Goal: Task Accomplishment & Management: Use online tool/utility

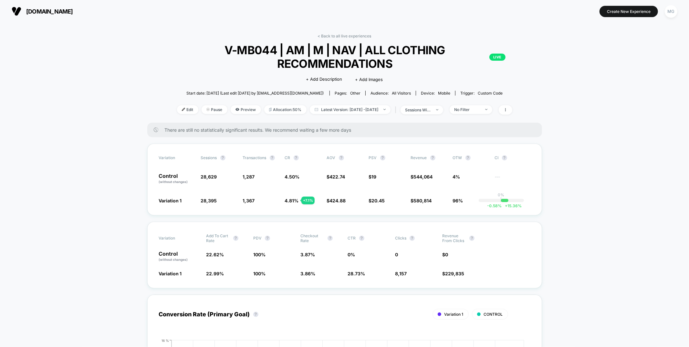
drag, startPoint x: 371, startPoint y: 36, endPoint x: 366, endPoint y: 36, distance: 4.8
click at [371, 36] on link "< Back to all live experiences" at bounding box center [345, 36] width 54 height 5
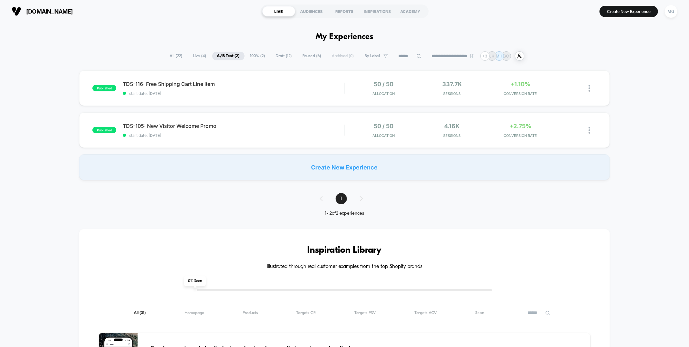
click at [276, 53] on span "Draft ( 12 )" at bounding box center [284, 56] width 26 height 9
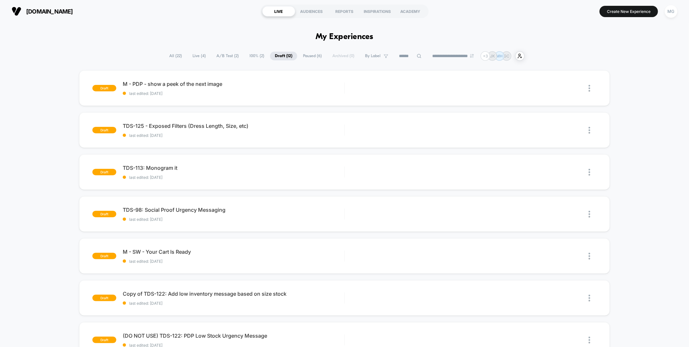
click at [313, 53] on span "Paused ( 6 )" at bounding box center [312, 56] width 28 height 9
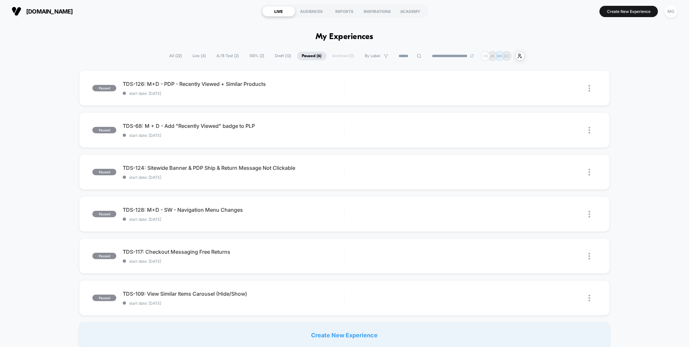
click at [256, 58] on span "100% ( 2 )" at bounding box center [257, 56] width 25 height 9
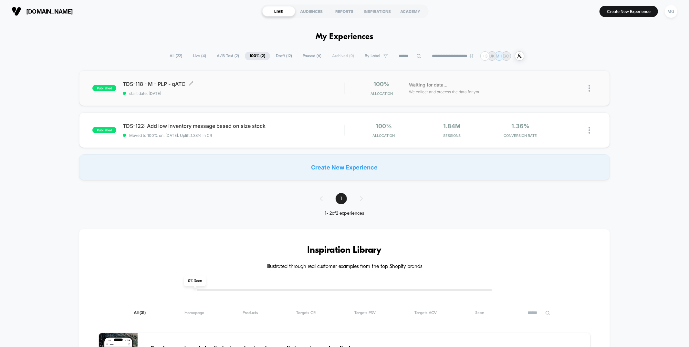
click at [284, 90] on div "TDS-118 - M - PLP - qATC Click to edit experience details Click to edit experie…" at bounding box center [233, 88] width 221 height 15
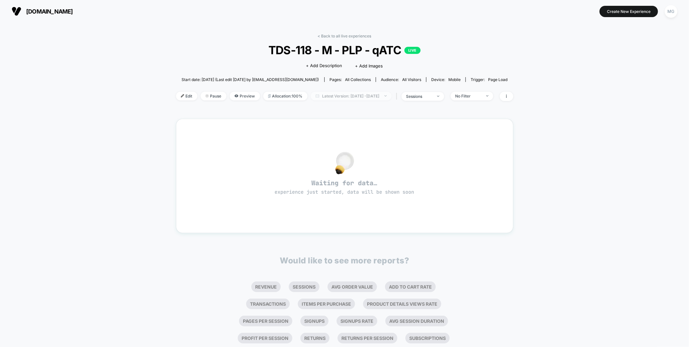
click at [318, 96] on span "Latest Version: [DATE] - [DATE]" at bounding box center [351, 96] width 81 height 9
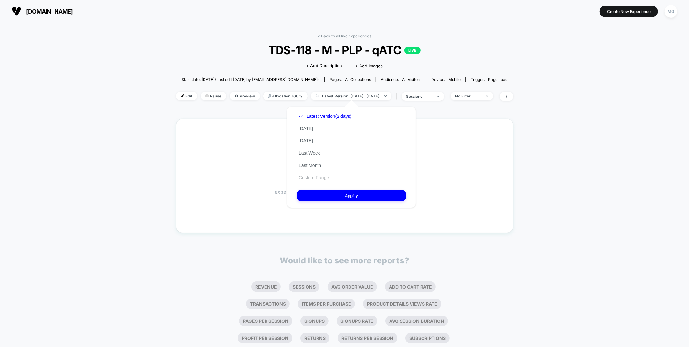
click at [311, 176] on button "Custom Range" at bounding box center [314, 178] width 34 height 6
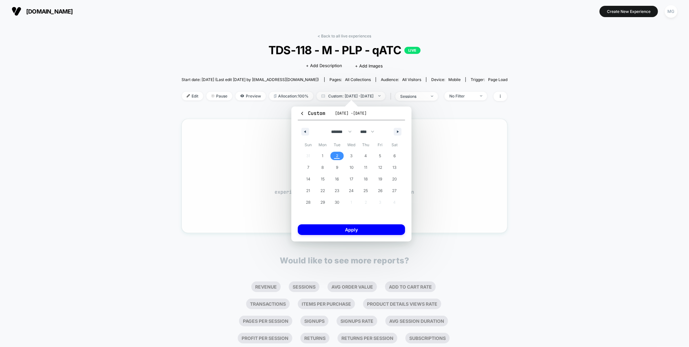
click at [247, 142] on div "Waiting for data… experience just started, data will be shown soon" at bounding box center [344, 176] width 303 height 91
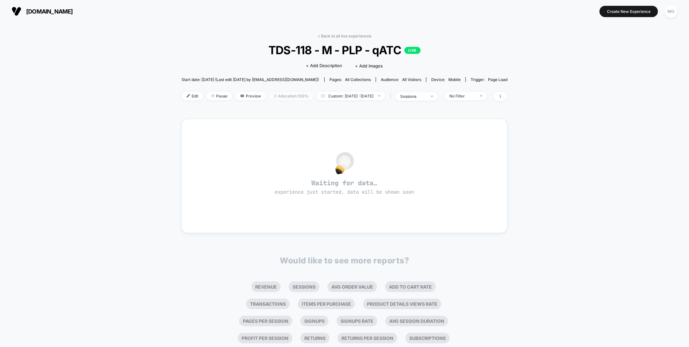
click at [276, 96] on span "Allocation: 100%" at bounding box center [291, 96] width 44 height 9
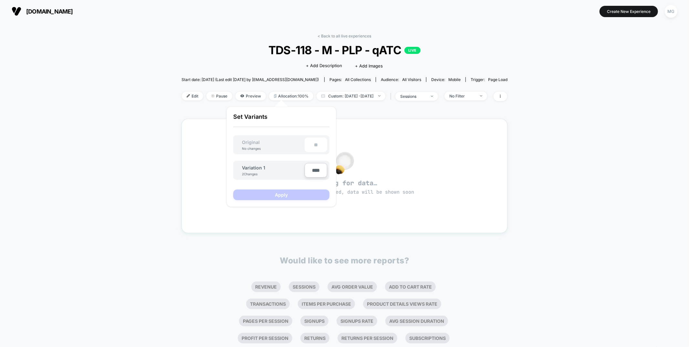
click at [313, 169] on input "****" at bounding box center [316, 170] width 23 height 15
type input "***"
type input "**"
type input "***"
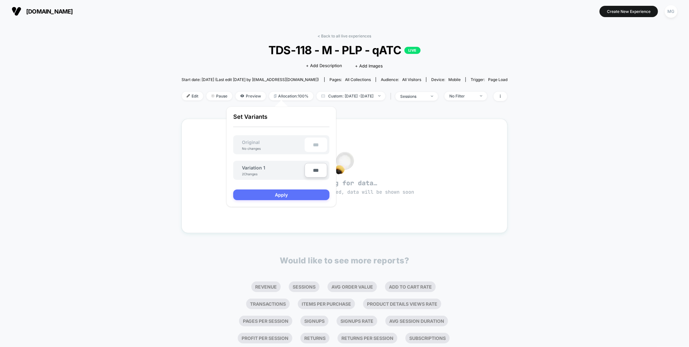
click at [303, 194] on button "Apply" at bounding box center [281, 195] width 96 height 11
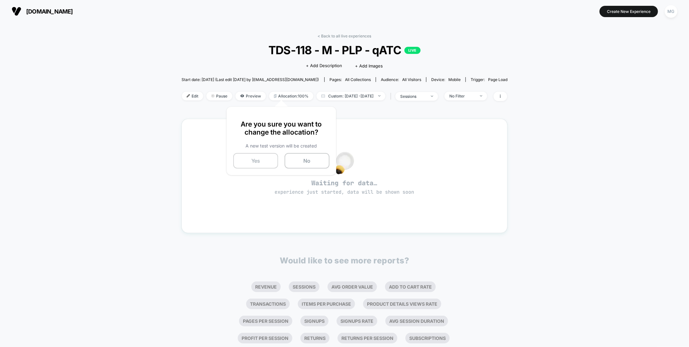
click at [247, 162] on button "Yes" at bounding box center [255, 161] width 45 height 16
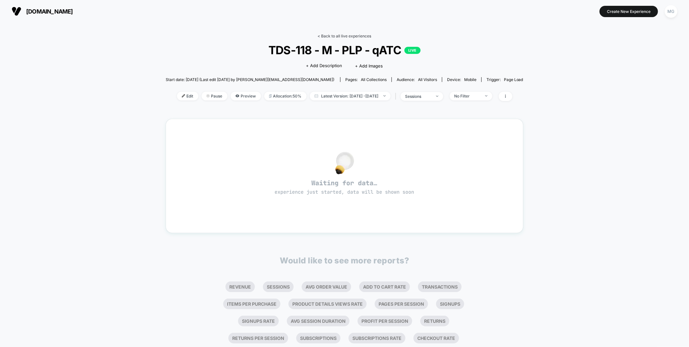
click at [334, 35] on link "< Back to all live experiences" at bounding box center [345, 36] width 54 height 5
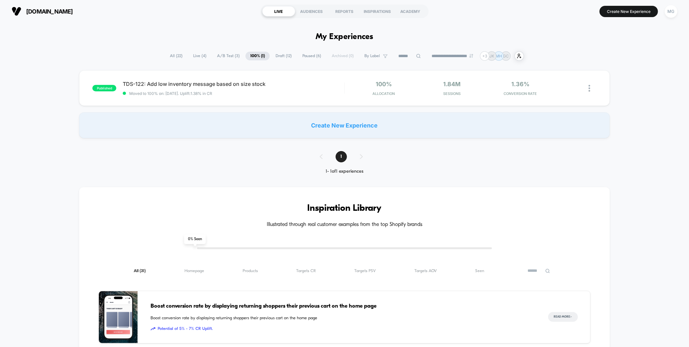
click at [276, 56] on span "Draft ( 12 )" at bounding box center [284, 56] width 26 height 9
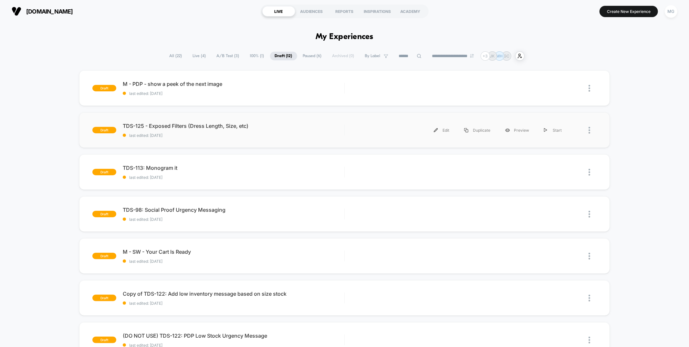
click at [266, 138] on div "draft TDS-125 - Exposed Filters (Dress Length, Size, etc) last edited: 8/29/202…" at bounding box center [344, 130] width 531 height 36
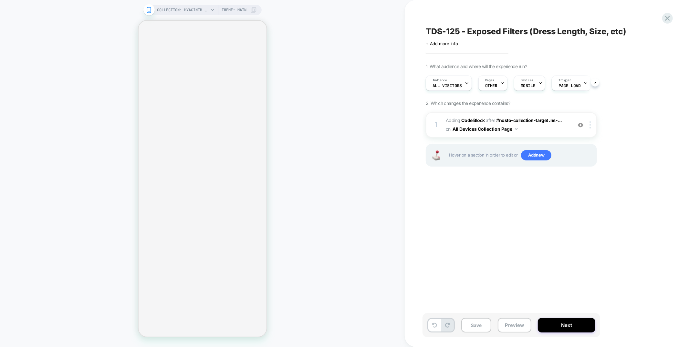
scroll to position [0, 0]
click at [185, 14] on span "COLLECTION: Hyacinth House (Category)" at bounding box center [183, 10] width 52 height 10
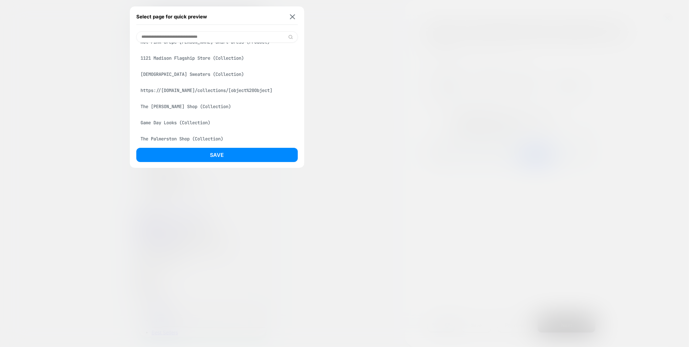
scroll to position [77, 0]
click at [196, 35] on input at bounding box center [217, 36] width 162 height 11
click at [505, 75] on div at bounding box center [344, 173] width 689 height 347
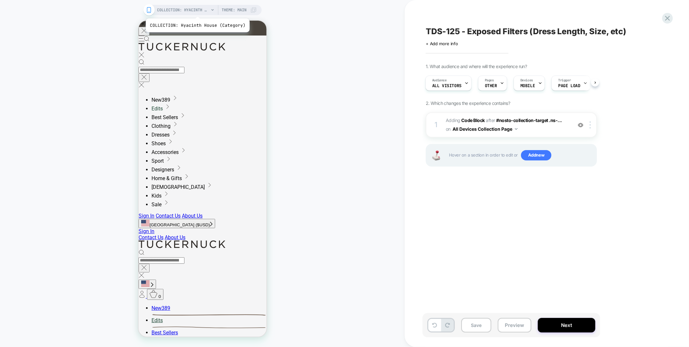
click at [195, 8] on span "COLLECTION: Hyacinth House (Category)" at bounding box center [183, 10] width 52 height 10
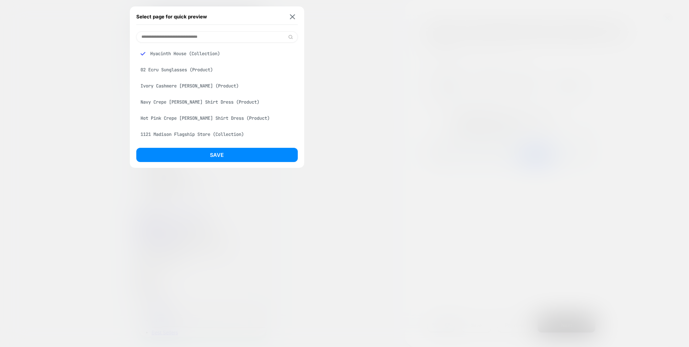
click at [196, 39] on input at bounding box center [217, 36] width 162 height 11
type input "***"
click at [186, 86] on div "Ladies Dresses (Collection)" at bounding box center [217, 86] width 162 height 12
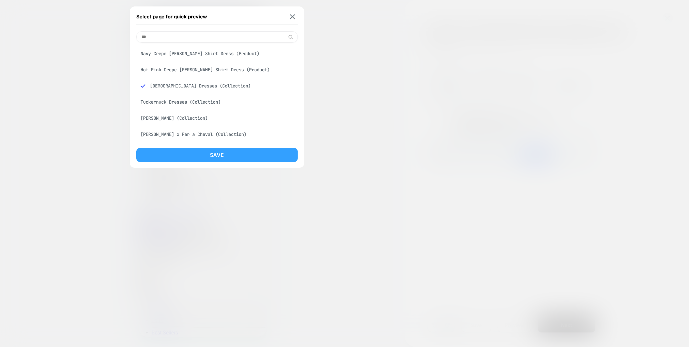
click at [184, 156] on button "Save" at bounding box center [217, 155] width 162 height 14
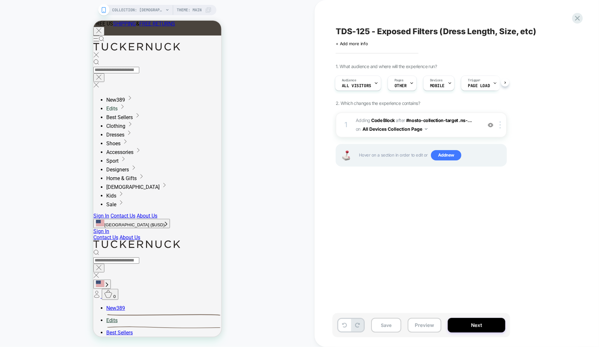
scroll to position [0, 0]
click at [445, 156] on span "Add new" at bounding box center [446, 155] width 30 height 10
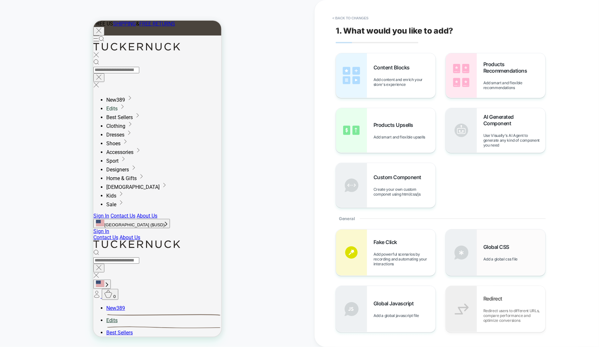
click at [504, 257] on span "Add a global css file" at bounding box center [501, 259] width 37 height 5
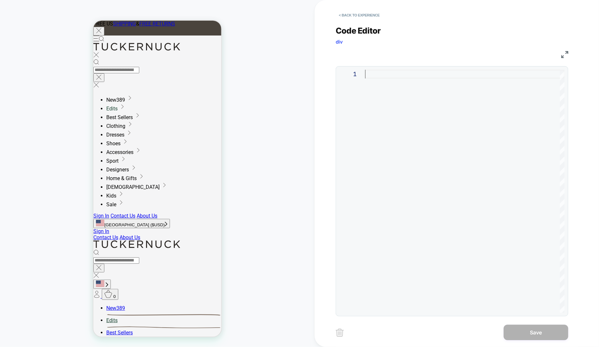
click at [431, 74] on div at bounding box center [464, 191] width 199 height 243
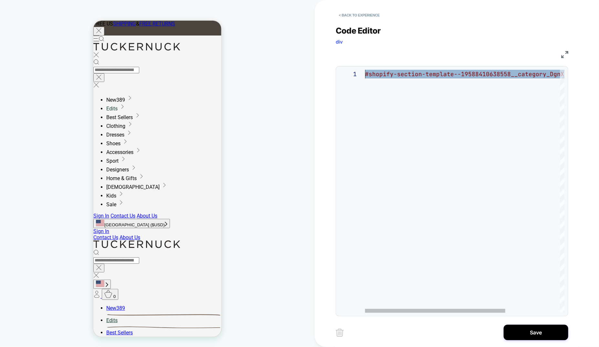
drag, startPoint x: 491, startPoint y: 74, endPoint x: 289, endPoint y: 71, distance: 202.9
click at [365, 71] on div "#shopify-section-template--19588410638558__categor y_DgnXFp > section > div" at bounding box center [503, 191] width 277 height 243
click at [530, 73] on div "[ # shopify-section-template--19588410638558__category _DgnXFp ] > section > div" at bounding box center [490, 191] width 283 height 243
drag, startPoint x: 531, startPoint y: 75, endPoint x: 556, endPoint y: 74, distance: 24.9
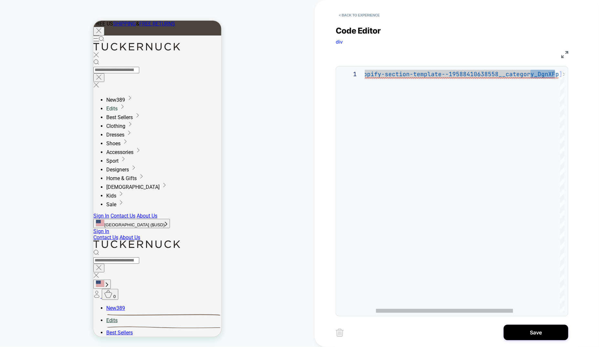
click at [556, 74] on div "[ # shopify-section-template--19588410638558__category _DgnXFp ] > section > div" at bounding box center [490, 191] width 283 height 243
drag, startPoint x: 496, startPoint y: 74, endPoint x: 369, endPoint y: 75, distance: 127.3
click at [369, 75] on div "[ # shopify-section-template--19588410638558__category ] > section > div" at bounding box center [494, 191] width 259 height 243
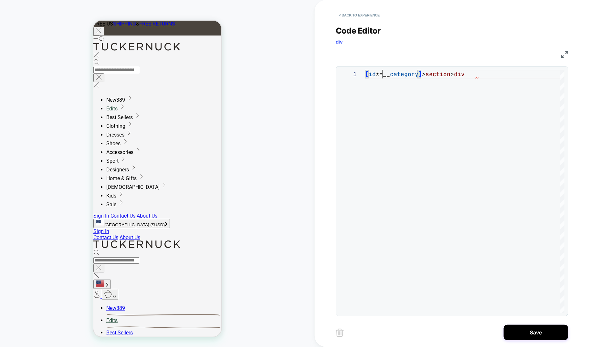
scroll to position [0, 111]
click at [493, 76] on div "[ id *=__ category ] > section > div" at bounding box center [464, 191] width 199 height 243
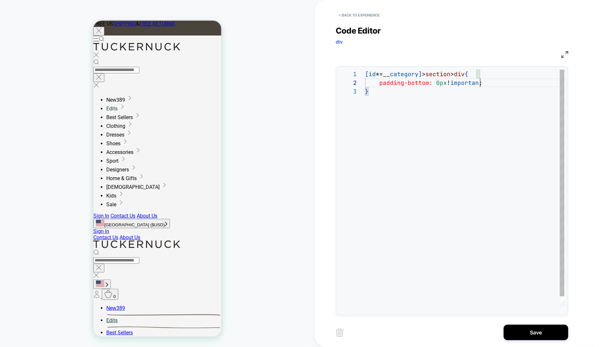
scroll to position [8, 118]
click at [395, 82] on div "[ id *=__ category ] > section > div { padding-bottom: 0px !important ; }" at bounding box center [464, 200] width 199 height 261
click at [395, 82] on div "[ id *=__ category ] > section > div { padding-bottom: 0px !important ; }" at bounding box center [464, 199] width 199 height 261
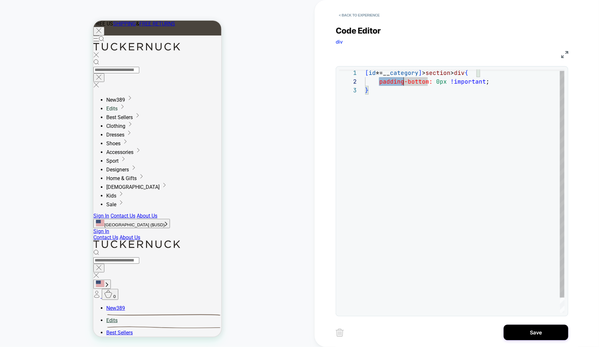
click at [395, 82] on div "[ id *=__ category ] > section > div { padding-bottom: 0px !important ; }" at bounding box center [464, 199] width 199 height 261
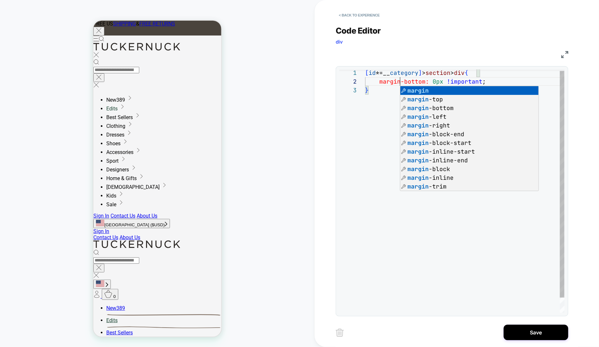
scroll to position [0, 111]
click at [477, 73] on div "[ id *=__ category ] > section > div { margin-bottom: 0px !important ; }" at bounding box center [464, 199] width 199 height 261
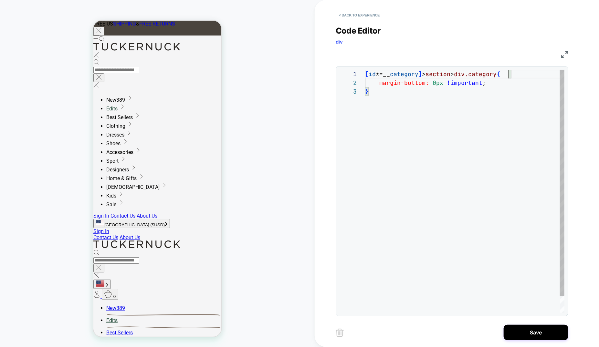
scroll to position [0, 143]
click at [397, 84] on div "[ id *=__ category ] > section > div.category { margin-bottom: 0px !important ;…" at bounding box center [464, 200] width 199 height 261
click at [396, 114] on div "[ id *=__ category ] > section > div.category { padding-bottom: 0px !important …" at bounding box center [464, 200] width 199 height 261
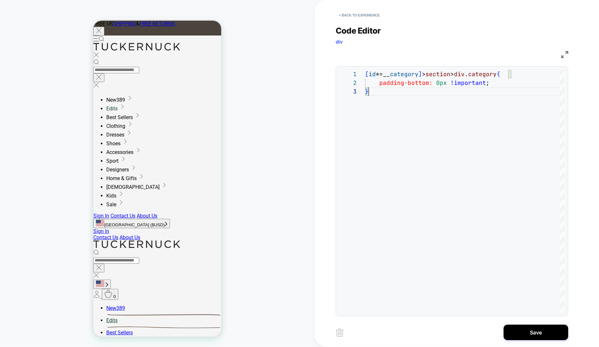
type textarea "**********"
click at [360, 18] on button "< Back to experience" at bounding box center [359, 15] width 47 height 10
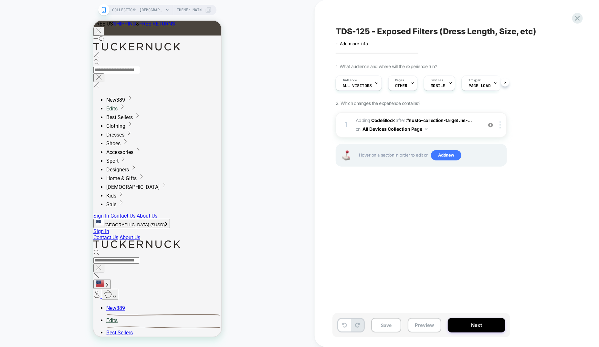
scroll to position [0, 0]
click at [582, 19] on div at bounding box center [577, 18] width 13 height 13
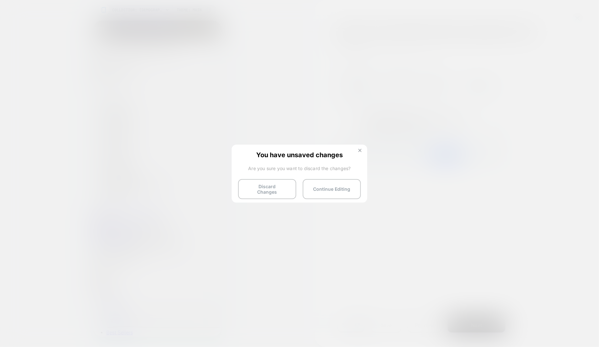
click at [362, 150] on button at bounding box center [359, 151] width 7 height 5
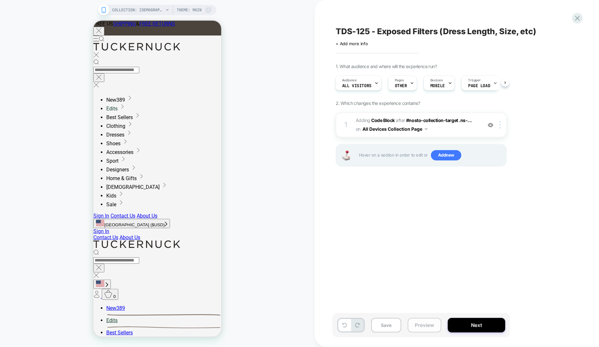
click at [426, 326] on button "Preview" at bounding box center [425, 325] width 34 height 15
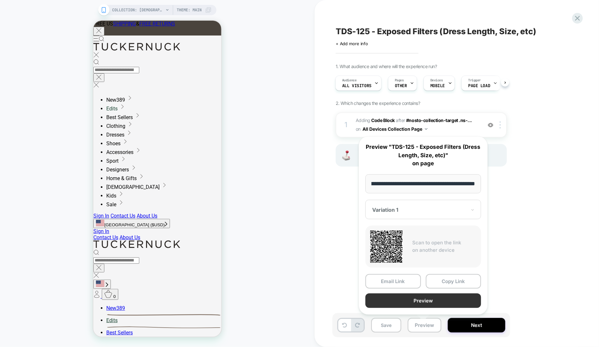
scroll to position [0, 0]
click at [427, 294] on button "Preview" at bounding box center [423, 301] width 116 height 15
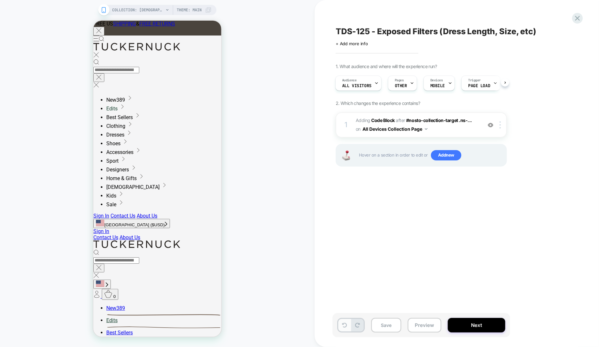
click at [344, 328] on icon at bounding box center [344, 325] width 5 height 5
click at [345, 329] on button at bounding box center [344, 325] width 13 height 13
click at [355, 329] on button at bounding box center [357, 325] width 13 height 13
click at [577, 18] on icon at bounding box center [577, 18] width 5 height 5
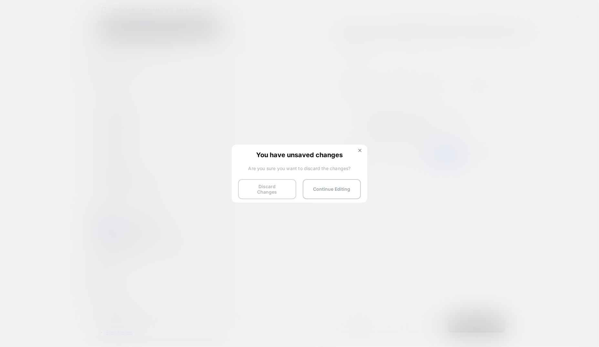
click at [262, 186] on button "Discard Changes" at bounding box center [267, 189] width 58 height 20
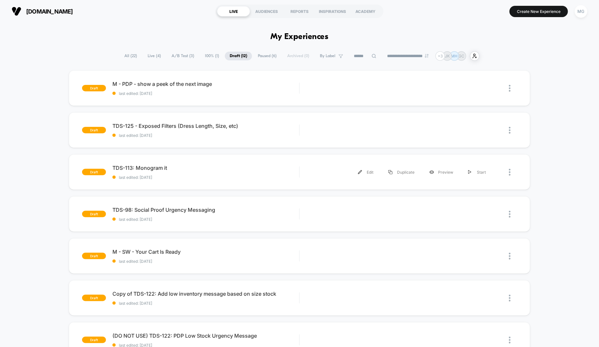
drag, startPoint x: 174, startPoint y: 185, endPoint x: 171, endPoint y: 151, distance: 34.3
click at [174, 185] on div "draft TDS-113: Monogram it last edited: 8/29/2025 Edit Duplicate Preview Start" at bounding box center [299, 172] width 461 height 36
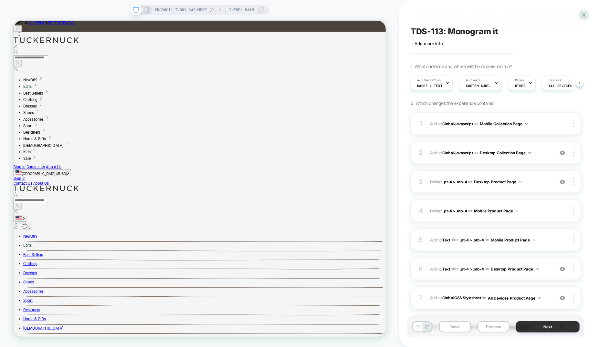
click at [531, 329] on button "Next" at bounding box center [548, 327] width 64 height 11
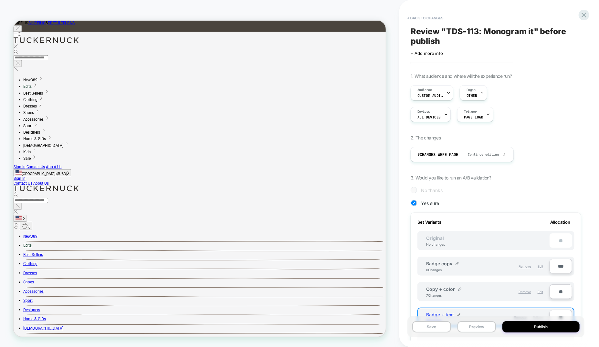
scroll to position [120, 0]
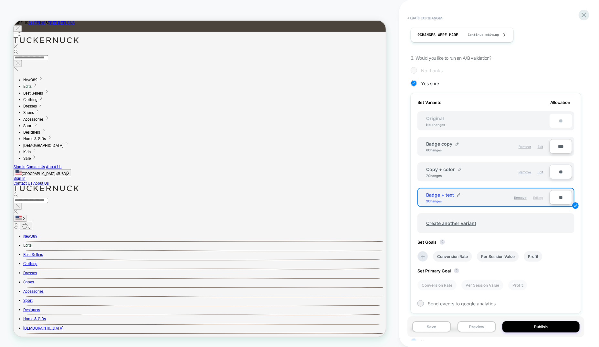
click at [557, 148] on input "***" at bounding box center [561, 146] width 23 height 15
type input "***"
click at [559, 169] on input "**" at bounding box center [561, 172] width 23 height 15
type input "***"
click at [556, 197] on input "**" at bounding box center [561, 197] width 23 height 15
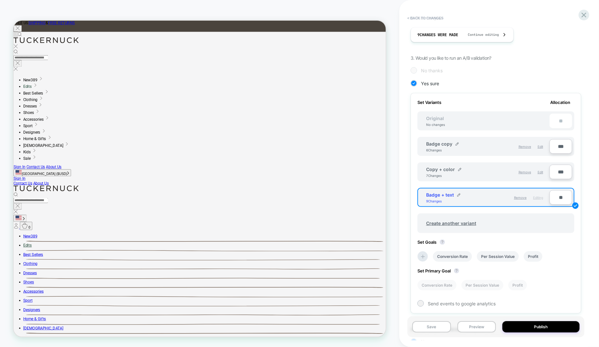
type input "**"
type input "***"
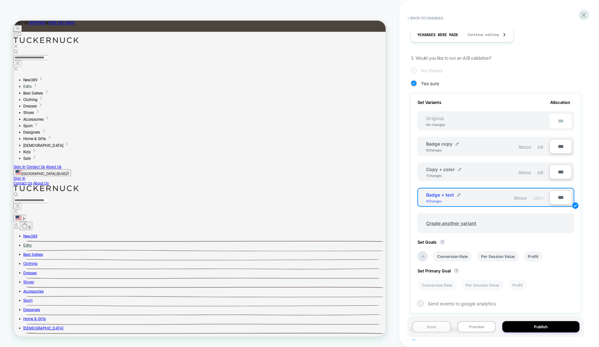
click at [440, 327] on button "Save" at bounding box center [431, 327] width 39 height 11
click at [582, 15] on icon at bounding box center [584, 15] width 9 height 9
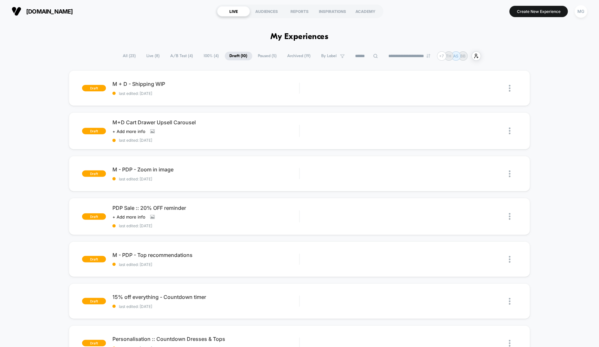
click at [179, 57] on span "A/B Test ( 4 )" at bounding box center [182, 56] width 32 height 9
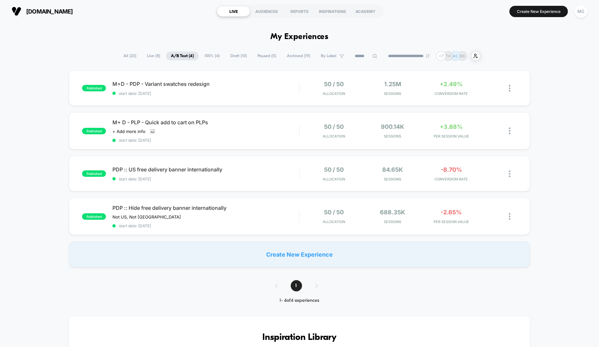
click at [213, 58] on span "100% ( 4 )" at bounding box center [212, 56] width 25 height 9
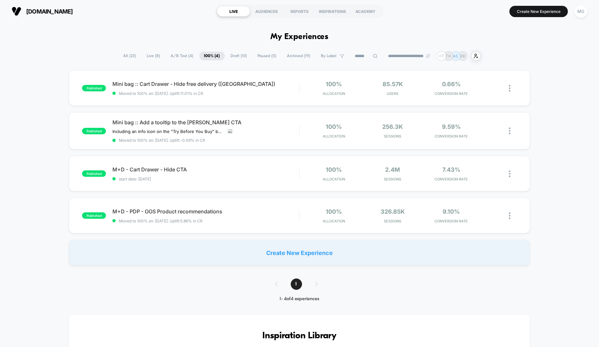
click at [231, 58] on span "Draft ( 10 )" at bounding box center [239, 56] width 26 height 9
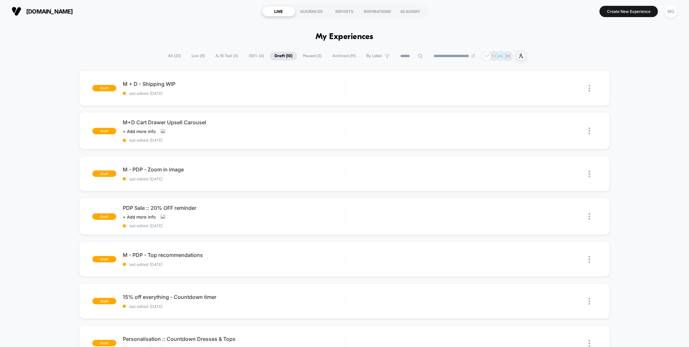
click at [222, 54] on span "A/B Test ( 4 )" at bounding box center [227, 56] width 32 height 9
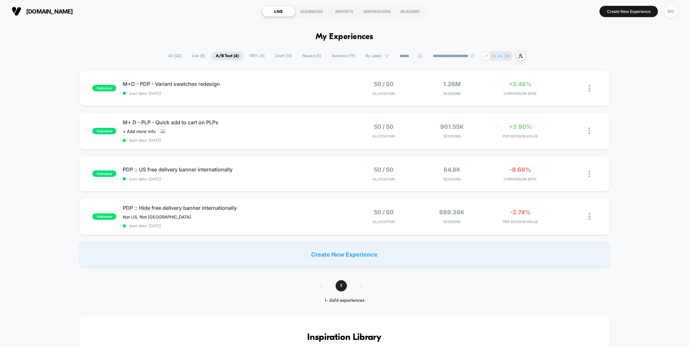
click at [250, 55] on span "100% ( 4 )" at bounding box center [257, 56] width 25 height 9
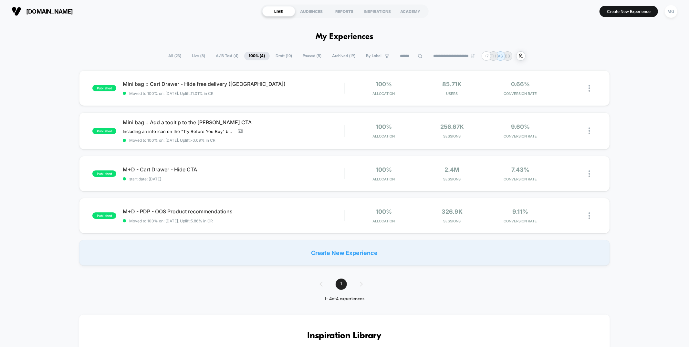
click at [219, 54] on span "A/B Test ( 4 )" at bounding box center [227, 56] width 32 height 9
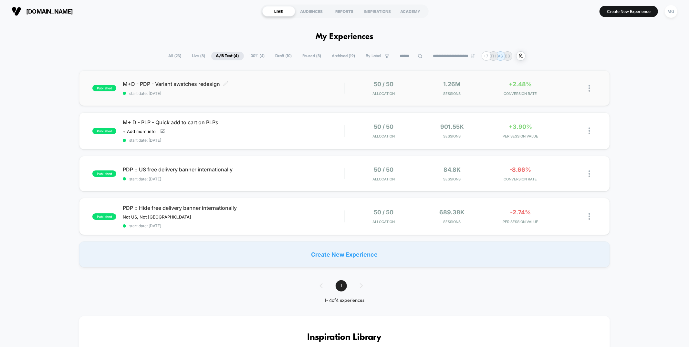
click at [311, 92] on span "start date: 8/20/2025" at bounding box center [233, 93] width 221 height 5
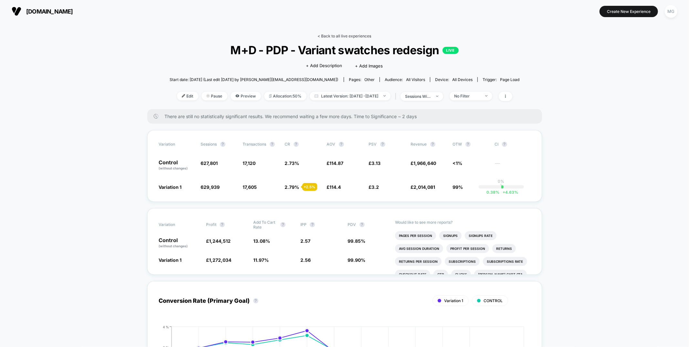
click at [354, 35] on link "< Back to all live experiences" at bounding box center [345, 36] width 54 height 5
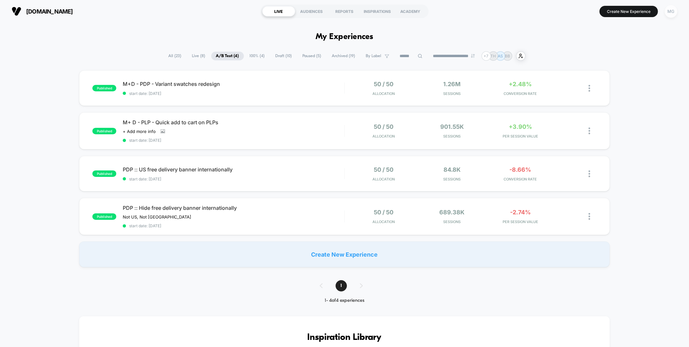
click at [599, 6] on div "MG" at bounding box center [671, 11] width 13 height 13
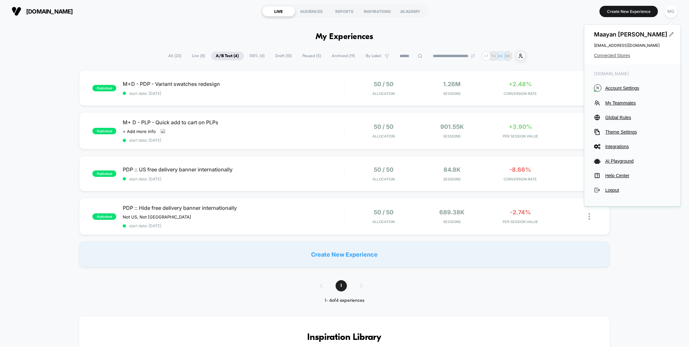
click at [599, 56] on span "Connected Stores" at bounding box center [632, 55] width 77 height 5
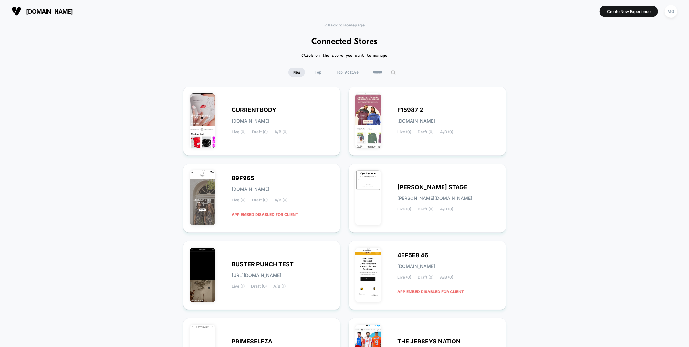
click at [342, 69] on span "Top Active" at bounding box center [347, 72] width 32 height 9
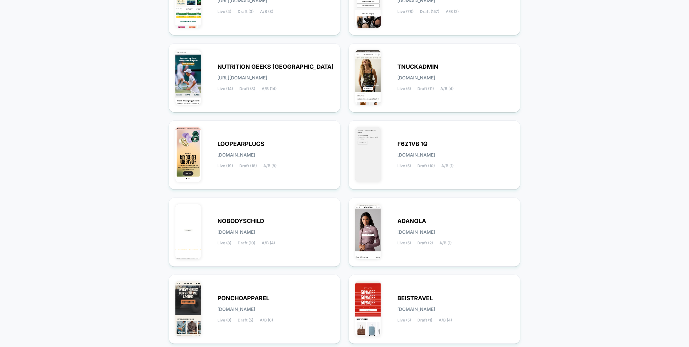
scroll to position [121, 0]
click at [445, 128] on div "F6Z1VB 1Q f6z1vb-1q.myshopify.com Live (5) Draft (10) A/B (1)" at bounding box center [434, 155] width 158 height 56
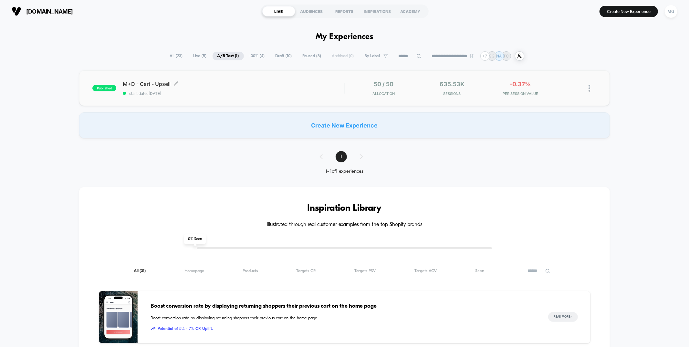
click at [327, 85] on span "M+D - Cart - Upsell Click to edit experience details" at bounding box center [233, 84] width 221 height 6
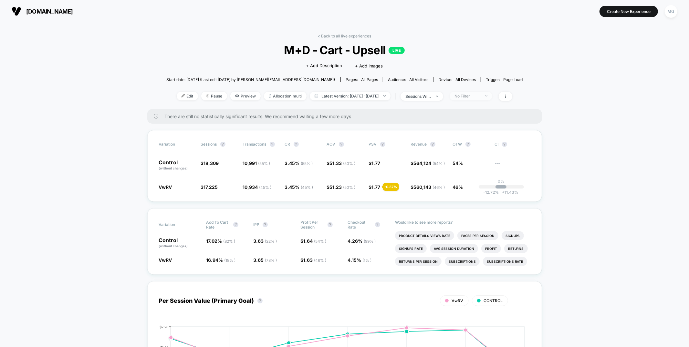
click at [476, 95] on div "No Filter" at bounding box center [468, 96] width 26 height 5
click at [484, 118] on span "Mobile Visitors" at bounding box center [476, 119] width 31 height 5
click at [483, 192] on button "Save" at bounding box center [480, 190] width 59 height 11
click at [471, 94] on div "Mobile" at bounding box center [468, 96] width 26 height 5
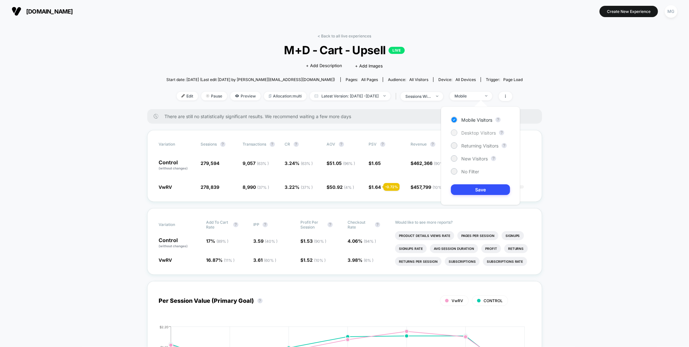
click at [468, 131] on span "Desktop Visitors" at bounding box center [478, 132] width 35 height 5
click at [467, 192] on button "Save" at bounding box center [480, 190] width 59 height 11
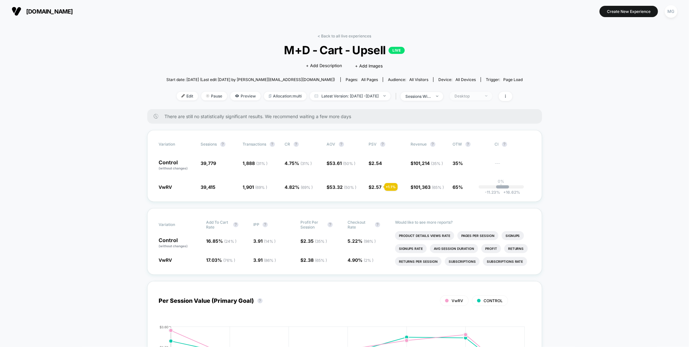
click at [479, 93] on span "Desktop" at bounding box center [471, 96] width 43 height 9
click at [468, 158] on span "New Visitors" at bounding box center [474, 158] width 26 height 5
click at [463, 189] on button "Save" at bounding box center [480, 190] width 59 height 11
click at [352, 36] on link "< Back to all live experiences" at bounding box center [345, 36] width 54 height 5
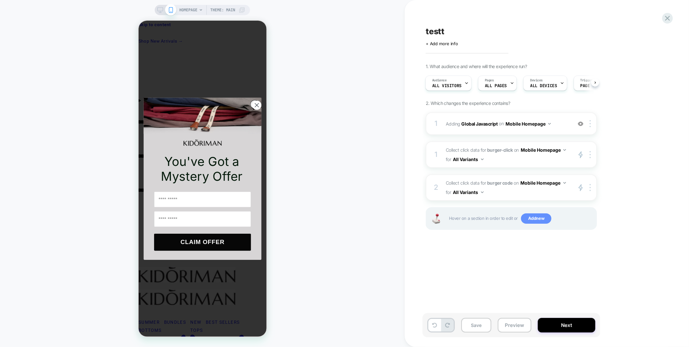
click at [533, 220] on span "Add new" at bounding box center [536, 219] width 30 height 10
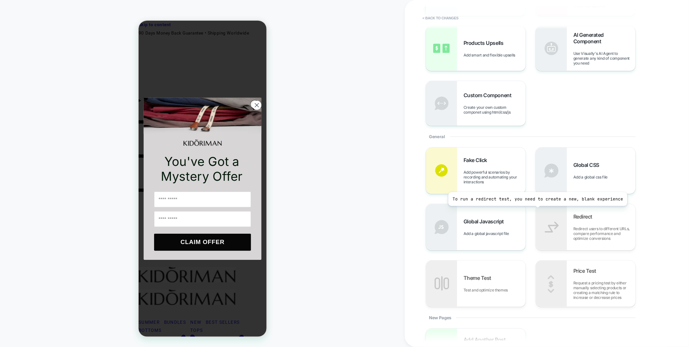
scroll to position [233, 0]
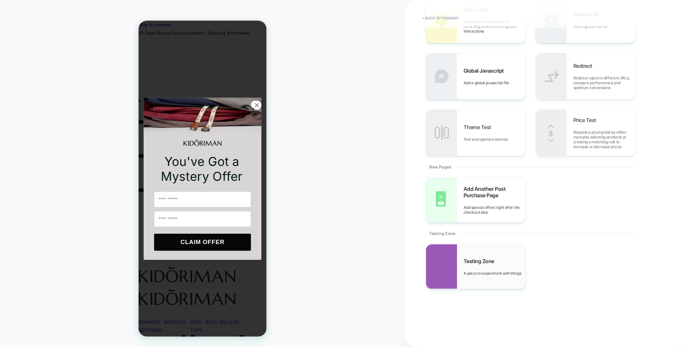
click at [505, 266] on div "Testing Zone A place to experiment with things" at bounding box center [495, 267] width 62 height 18
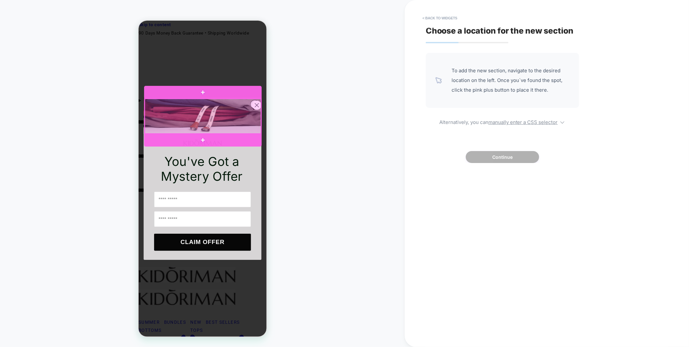
click at [240, 110] on div at bounding box center [202, 116] width 117 height 35
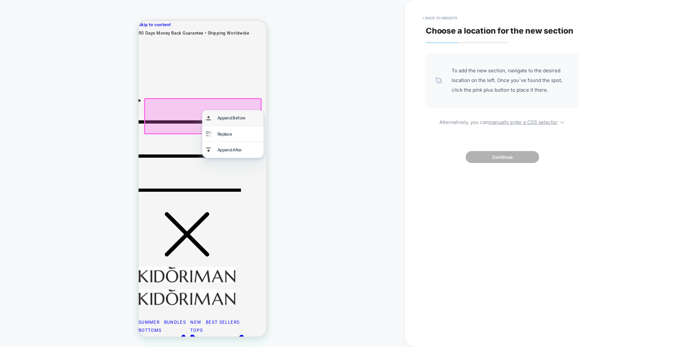
click at [237, 121] on div "Append Before" at bounding box center [238, 118] width 42 height 8
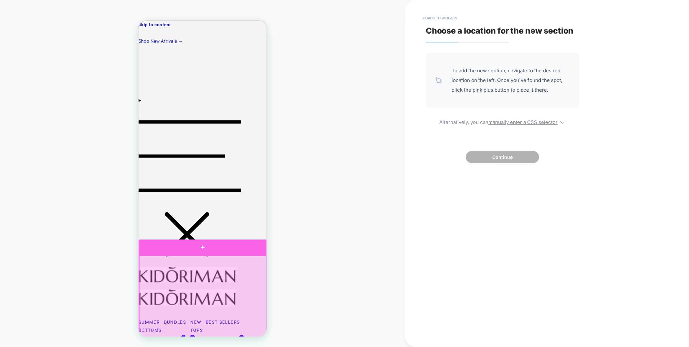
click at [199, 253] on div at bounding box center [202, 247] width 129 height 16
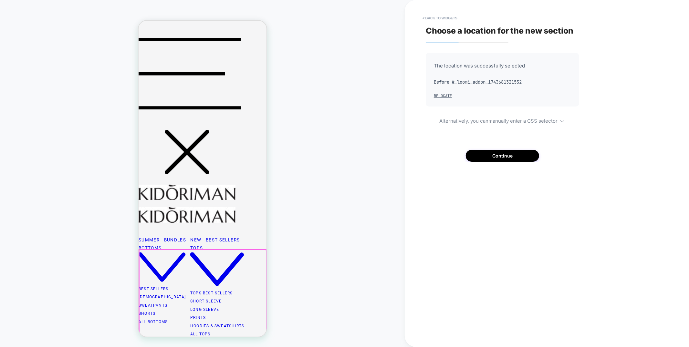
scroll to position [84, 0]
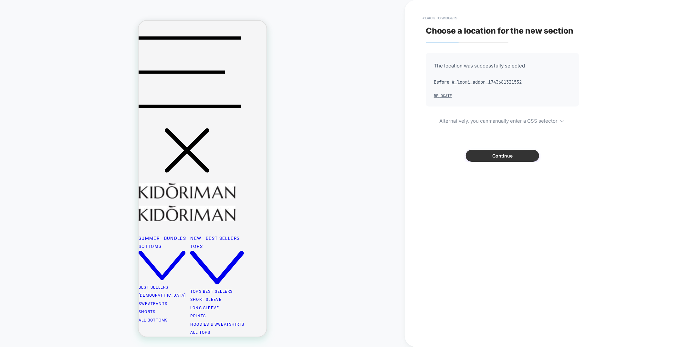
click at [505, 157] on button "Continue" at bounding box center [502, 156] width 73 height 12
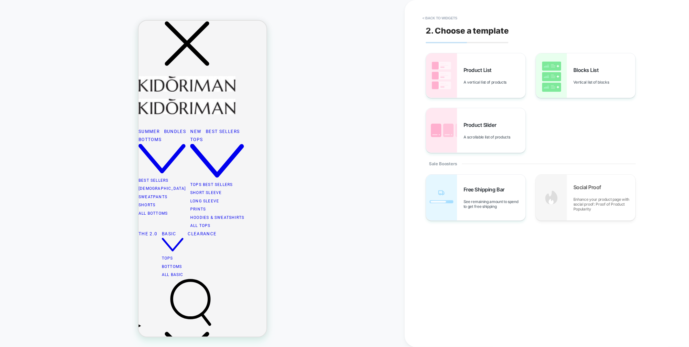
scroll to position [206, 0]
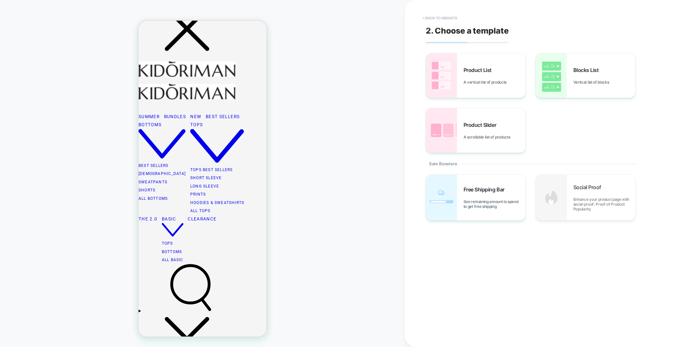
click at [440, 15] on button "< Back to widgets" at bounding box center [439, 18] width 41 height 10
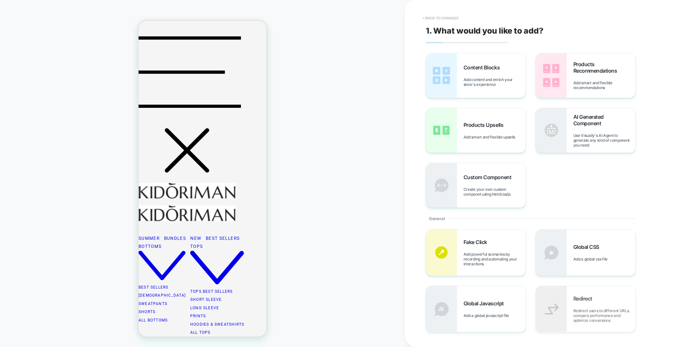
scroll to position [83, 0]
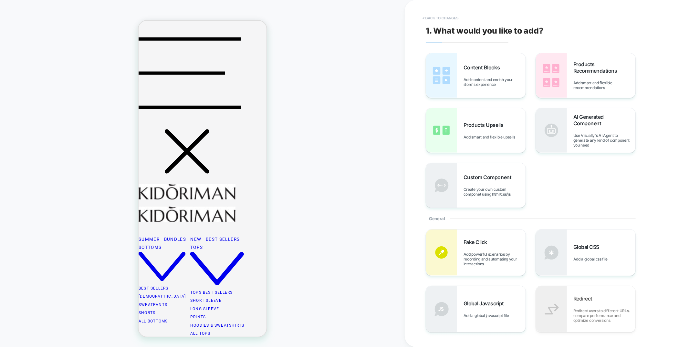
click at [439, 17] on button "< Back to changes" at bounding box center [440, 18] width 43 height 10
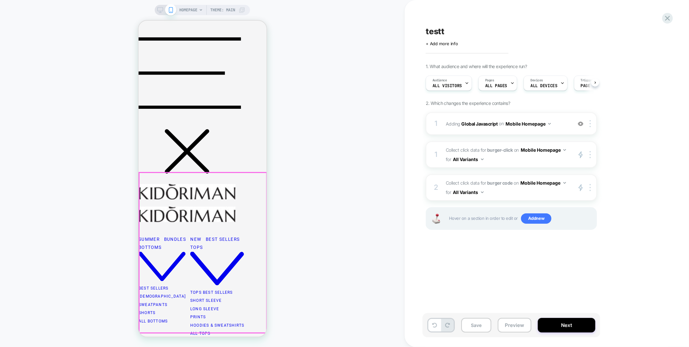
scroll to position [0, 0]
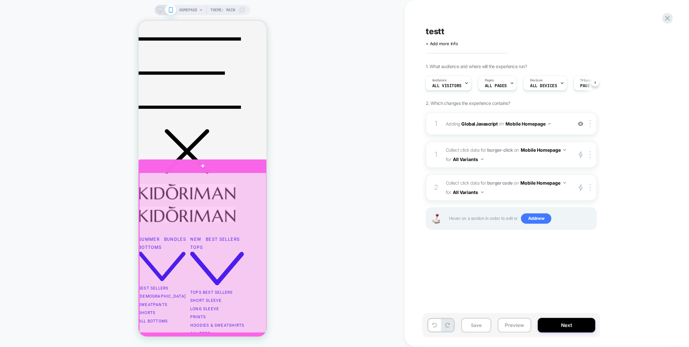
click at [198, 192] on div at bounding box center [202, 253] width 127 height 160
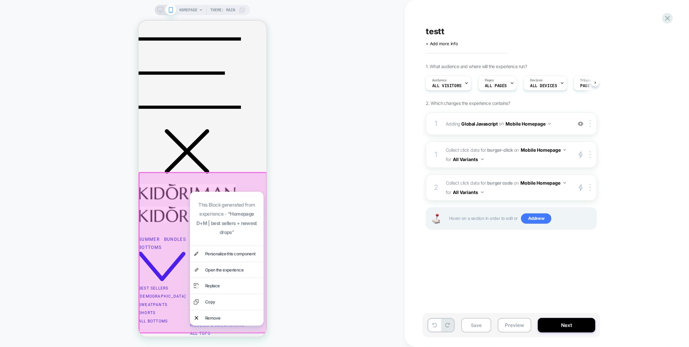
click at [333, 222] on div "HOMEPAGE Theme: MAIN" at bounding box center [202, 173] width 405 height 334
click at [371, 78] on div "HOMEPAGE Theme: MAIN" at bounding box center [202, 173] width 405 height 334
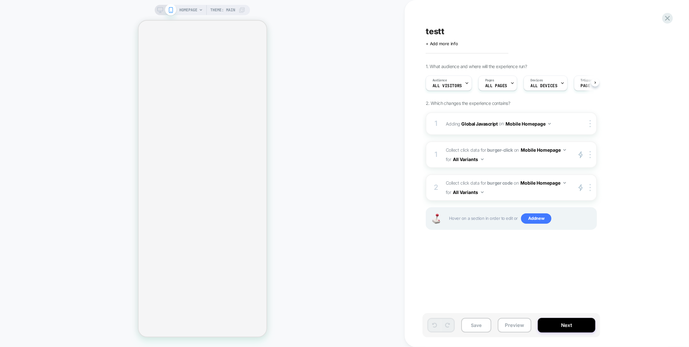
scroll to position [0, 0]
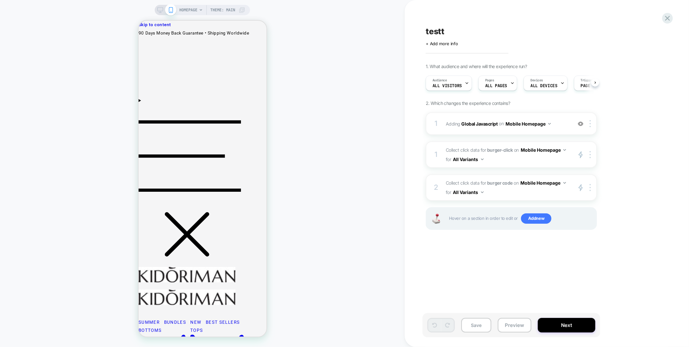
scroll to position [0, 0]
click at [530, 217] on span "Add new" at bounding box center [536, 219] width 30 height 10
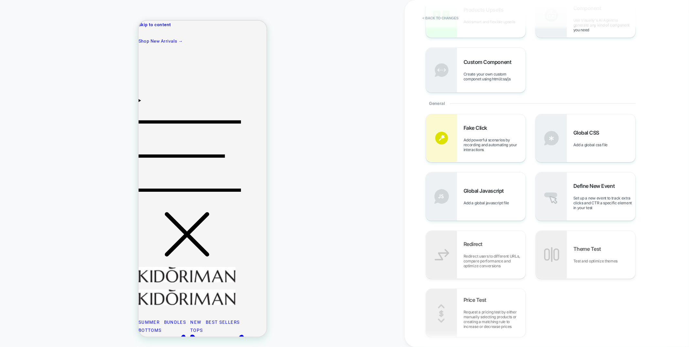
scroll to position [117, 0]
click at [600, 197] on span "Set up a new event to track extra clicks and CTR a specific element in your test" at bounding box center [605, 201] width 62 height 15
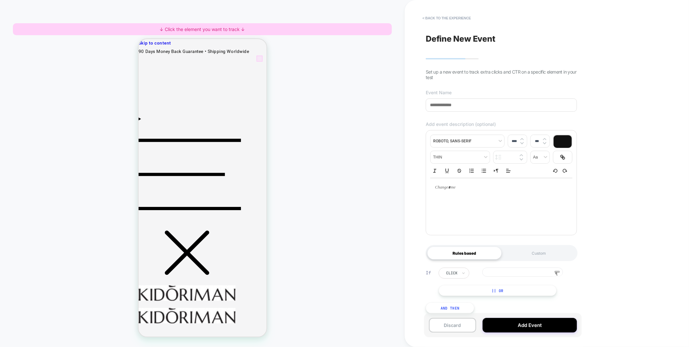
click at [260, 58] on div at bounding box center [259, 58] width 6 height 6
click at [208, 66] on span "Track Clicks" at bounding box center [217, 66] width 22 height 8
click at [512, 273] on input "**********" at bounding box center [522, 272] width 81 height 9
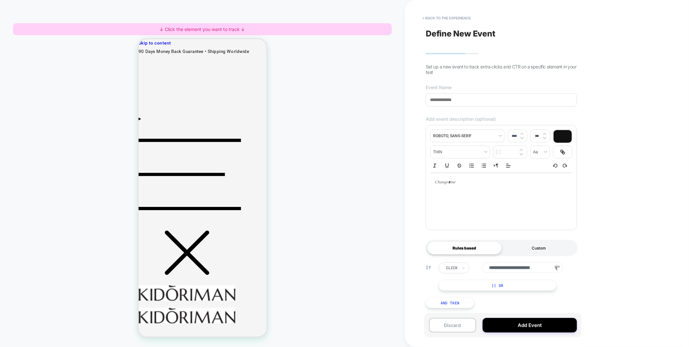
scroll to position [0, 0]
click at [541, 247] on div "Custom" at bounding box center [539, 248] width 74 height 13
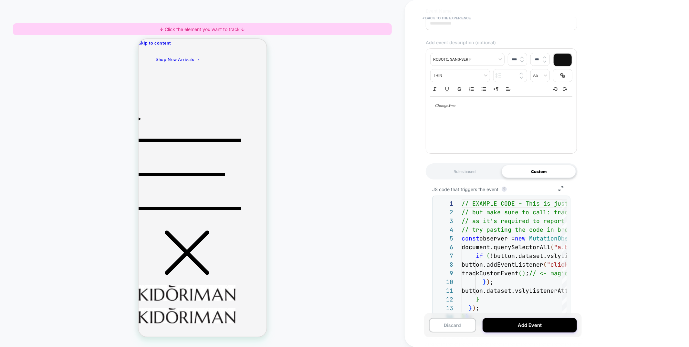
scroll to position [101, 0]
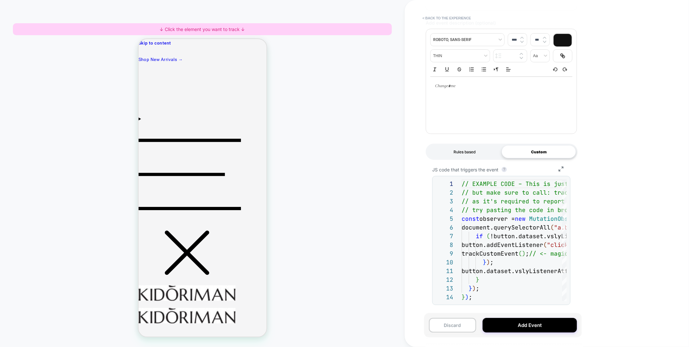
click at [461, 153] on div "Rules based" at bounding box center [464, 151] width 74 height 13
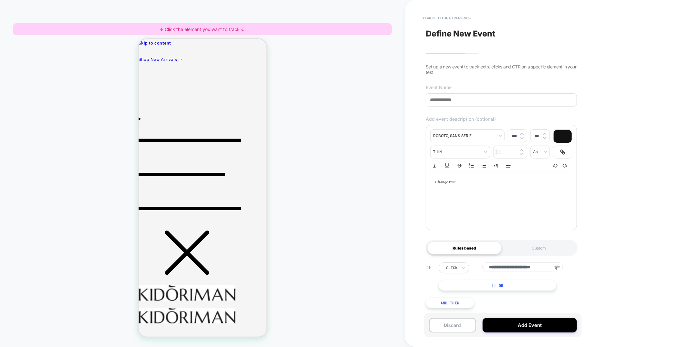
scroll to position [5, 0]
click at [460, 266] on div "click" at bounding box center [454, 268] width 31 height 11
drag, startPoint x: 541, startPoint y: 266, endPoint x: 476, endPoint y: 269, distance: 65.7
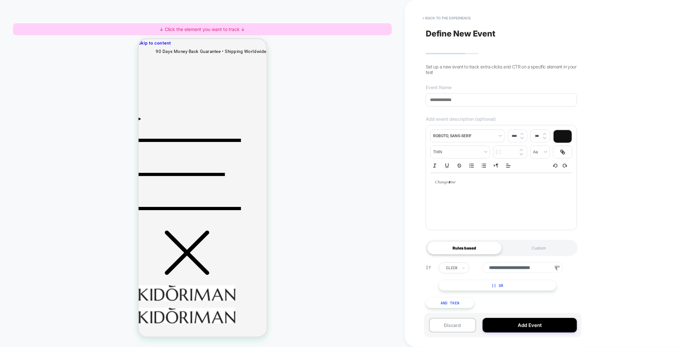
click at [476, 269] on div "**********" at bounding box center [506, 268] width 135 height 11
click at [512, 325] on button "Add Event" at bounding box center [530, 325] width 94 height 15
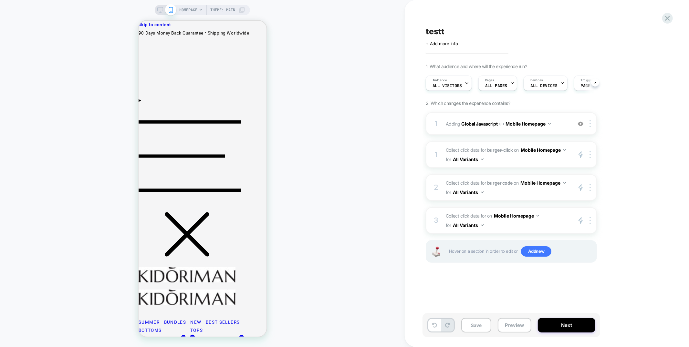
scroll to position [0, 0]
click at [472, 224] on button "All Variants" at bounding box center [468, 225] width 30 height 9
click at [528, 247] on span "Add new" at bounding box center [536, 252] width 30 height 10
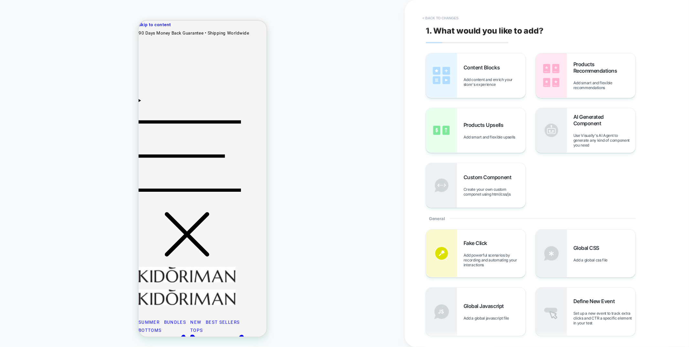
click at [438, 18] on button "< Back to changes" at bounding box center [440, 18] width 43 height 10
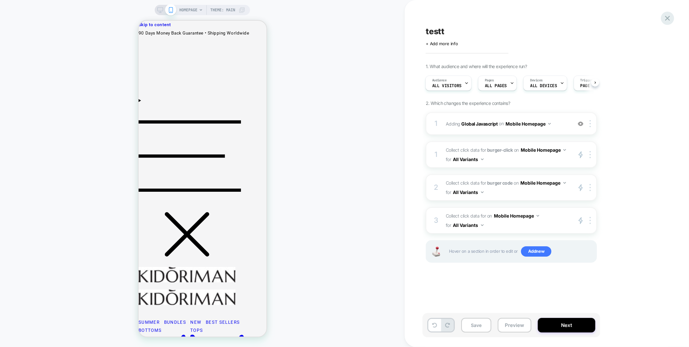
click at [668, 19] on icon at bounding box center [667, 18] width 5 height 5
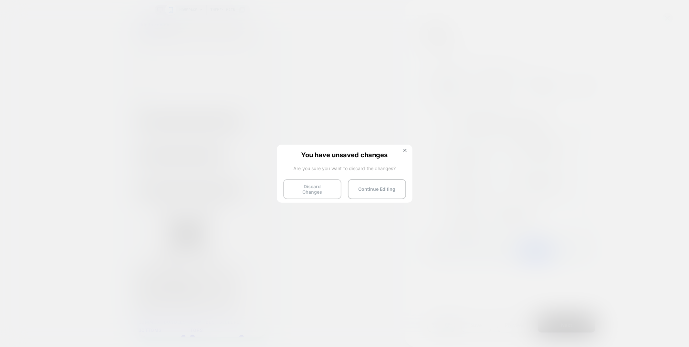
click at [324, 195] on button "Discard Changes" at bounding box center [312, 189] width 58 height 20
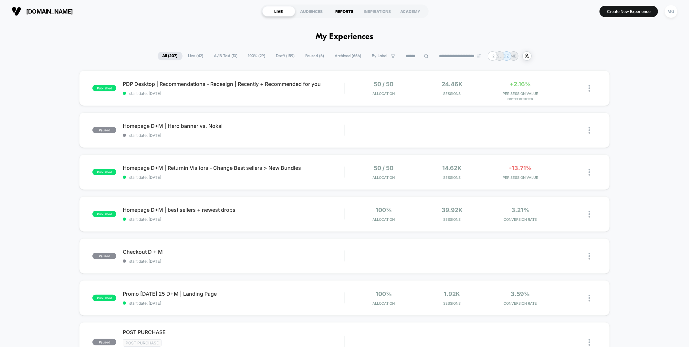
click at [340, 14] on div "REPORTS" at bounding box center [344, 11] width 33 height 10
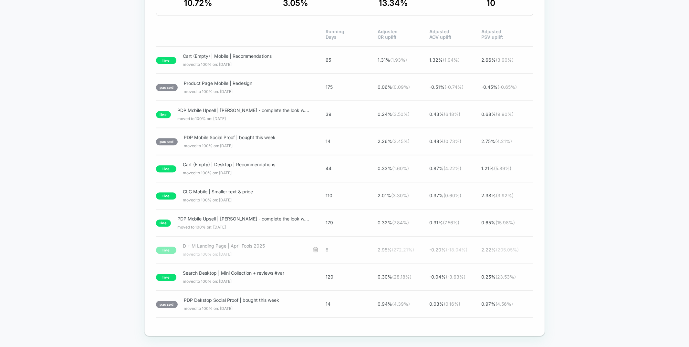
scroll to position [1435, 0]
click at [228, 252] on span "moved to 100% on: [DATE]" at bounding box center [245, 254] width 124 height 5
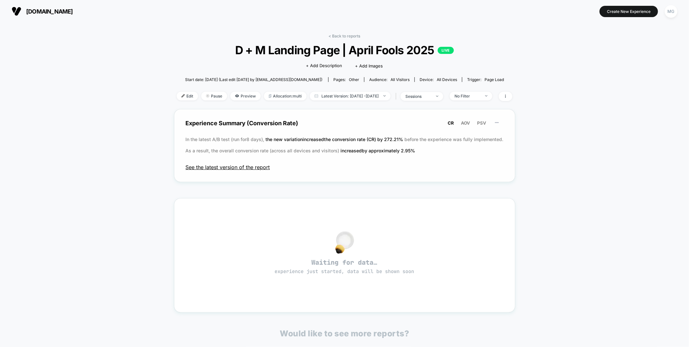
click at [224, 168] on span "See the latest version of the report" at bounding box center [345, 167] width 318 height 6
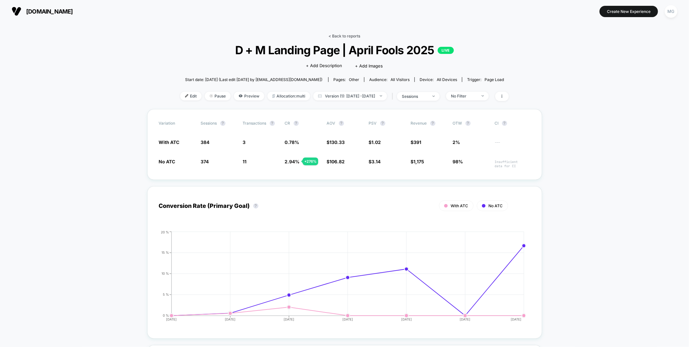
click at [346, 35] on link "< Back to reports" at bounding box center [345, 36] width 32 height 5
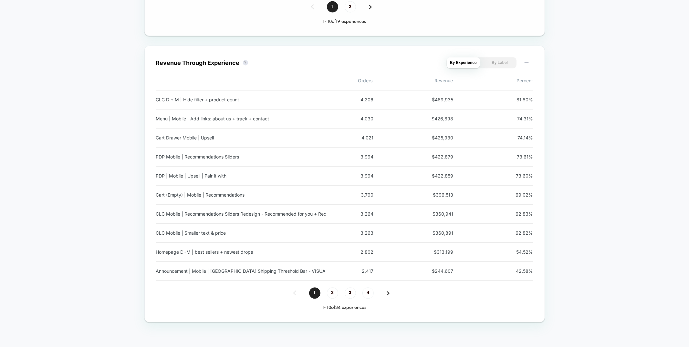
scroll to position [988, 0]
